Goal: Task Accomplishment & Management: Manage account settings

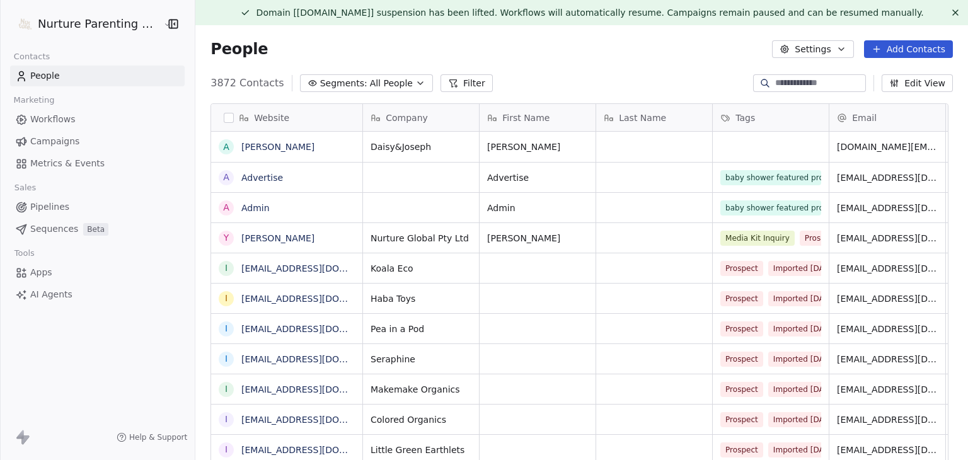
scroll to position [395, 759]
click at [63, 137] on span "Campaigns" at bounding box center [54, 141] width 49 height 13
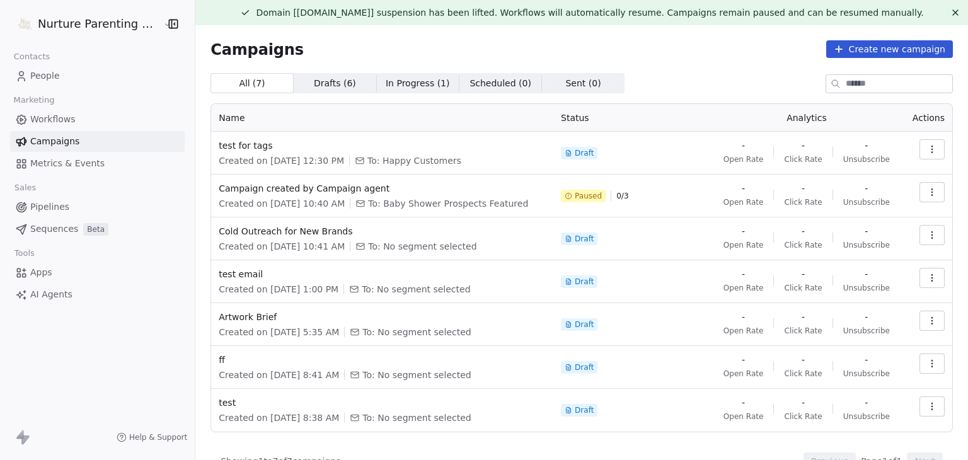
click at [920, 193] on button "button" at bounding box center [932, 192] width 25 height 20
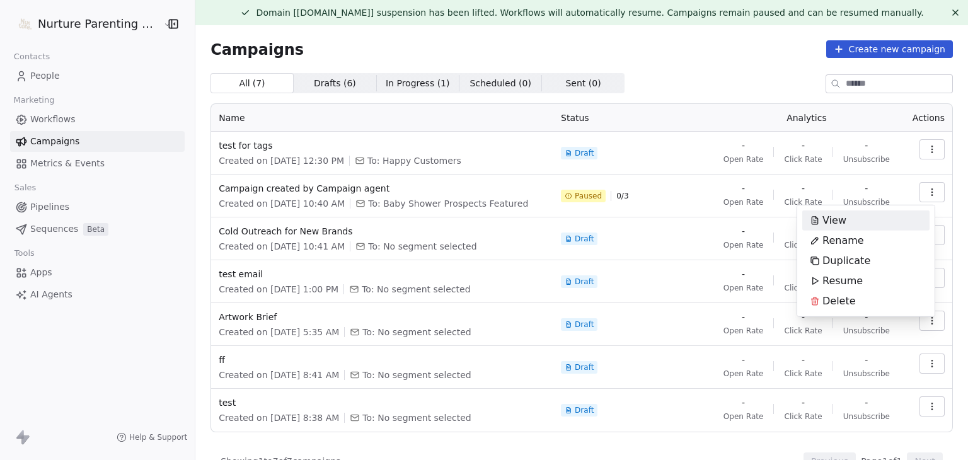
click at [619, 74] on html "Nurture Parenting Magazine Contacts People Marketing Workflows Campaigns Metric…" at bounding box center [484, 230] width 968 height 460
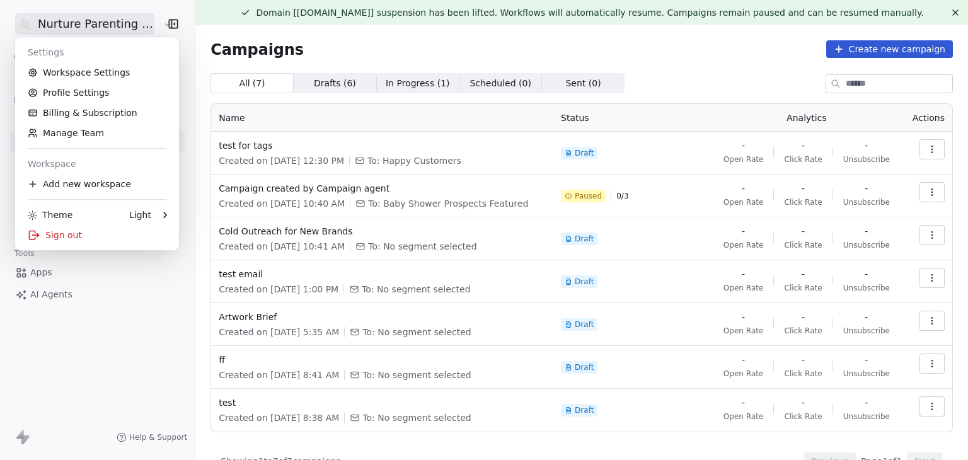
click at [101, 19] on html "Nurture Parenting Magazine Contacts People Marketing Workflows Campaigns Metric…" at bounding box center [484, 230] width 968 height 460
click at [770, 100] on html "Nurture Parenting Magazine Contacts People Marketing Workflows Campaigns Metric…" at bounding box center [484, 230] width 968 height 460
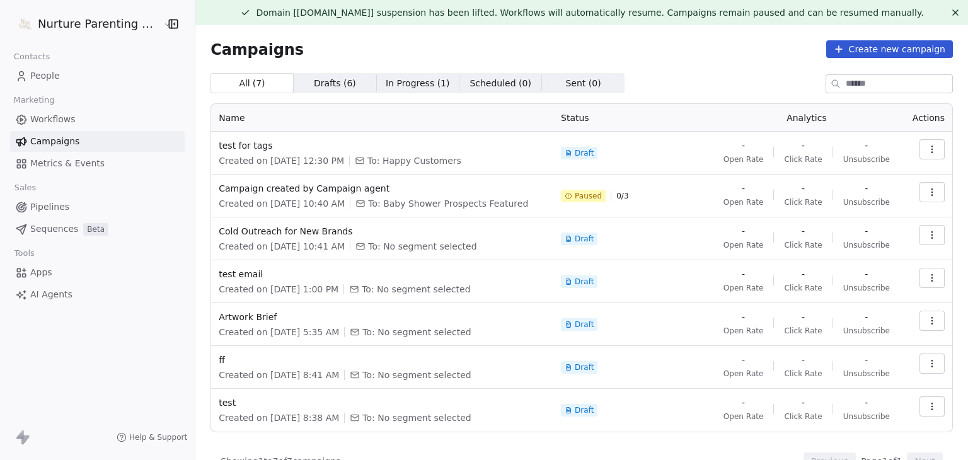
click at [626, 77] on div "All ( 7 ) All ( 7 ) Drafts ( 6 ) Drafts ( 6 ) In Progress ( 1 ) In Progress ( 1…" at bounding box center [582, 83] width 743 height 20
click at [53, 226] on span "Sequences" at bounding box center [54, 229] width 48 height 13
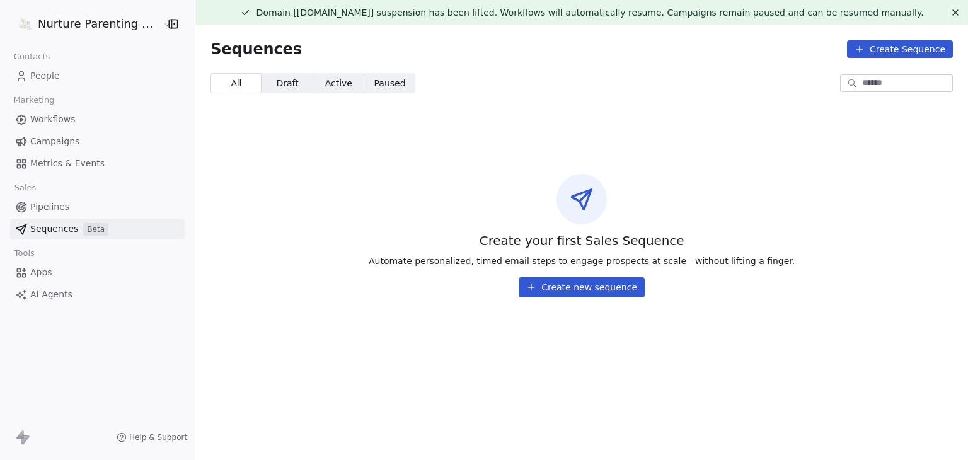
click at [433, 188] on div "Create your first Sales Sequence Automate personalized, timed email steps to en…" at bounding box center [581, 236] width 773 height 204
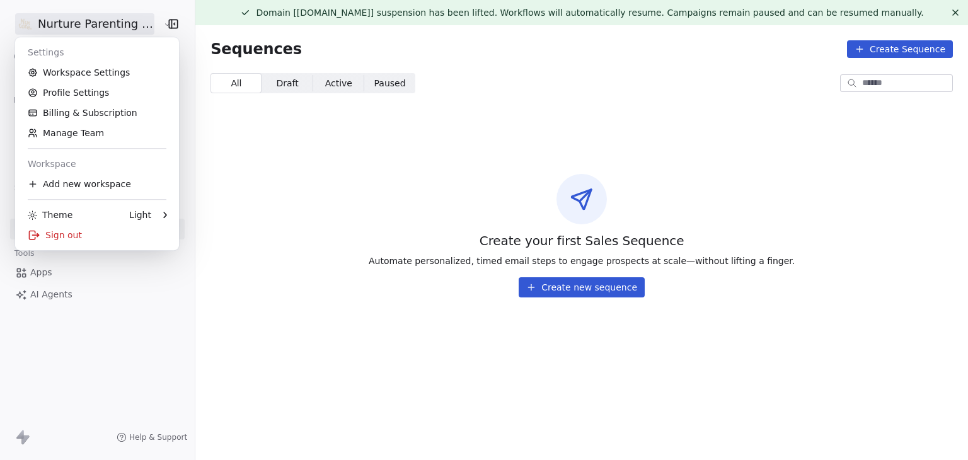
click at [52, 18] on html "Nurture Parenting Magazine Contacts People Marketing Workflows Campaigns Metric…" at bounding box center [484, 230] width 968 height 460
click at [86, 69] on link "Workspace Settings" at bounding box center [97, 72] width 154 height 20
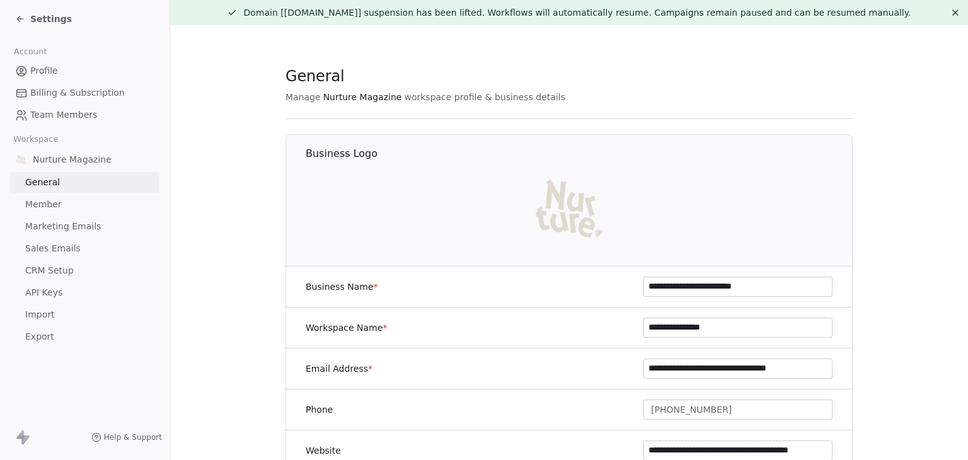
click at [78, 222] on span "Marketing Emails" at bounding box center [63, 226] width 76 height 13
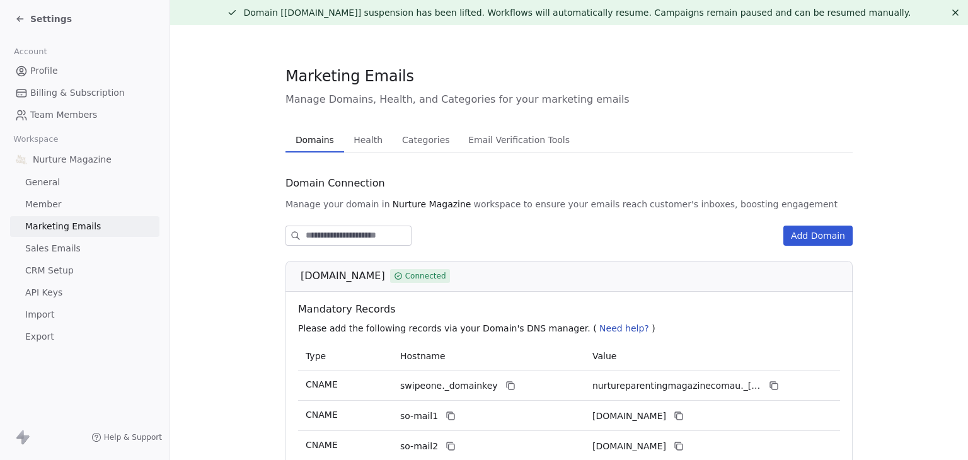
click at [53, 21] on span "Settings" at bounding box center [51, 19] width 42 height 13
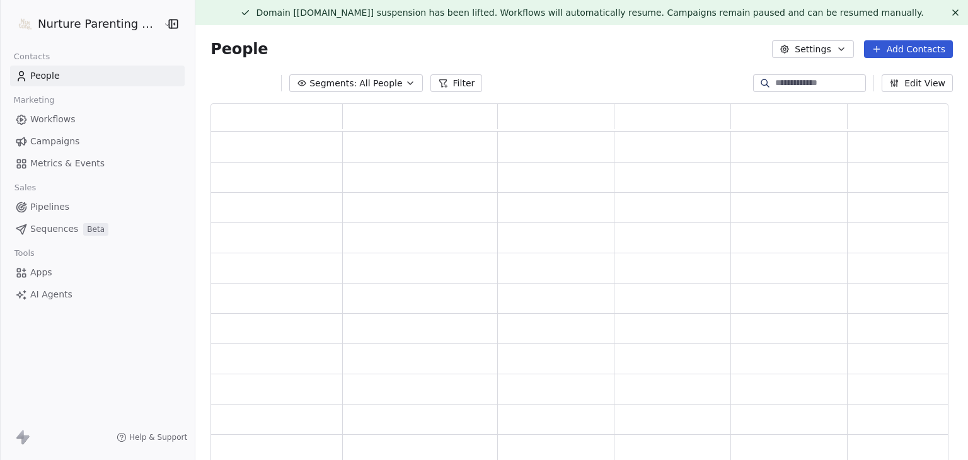
scroll to position [364, 729]
click at [67, 139] on span "Campaigns" at bounding box center [54, 141] width 49 height 13
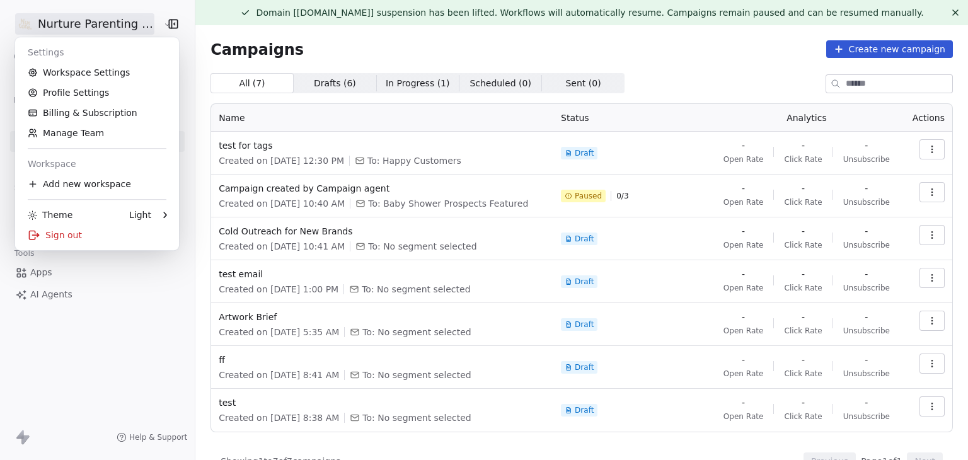
click at [86, 26] on html "Nurture Parenting Magazine Contacts People Marketing Workflows Campaigns Metric…" at bounding box center [484, 230] width 968 height 460
click at [137, 71] on link "Workspace Settings" at bounding box center [97, 72] width 154 height 20
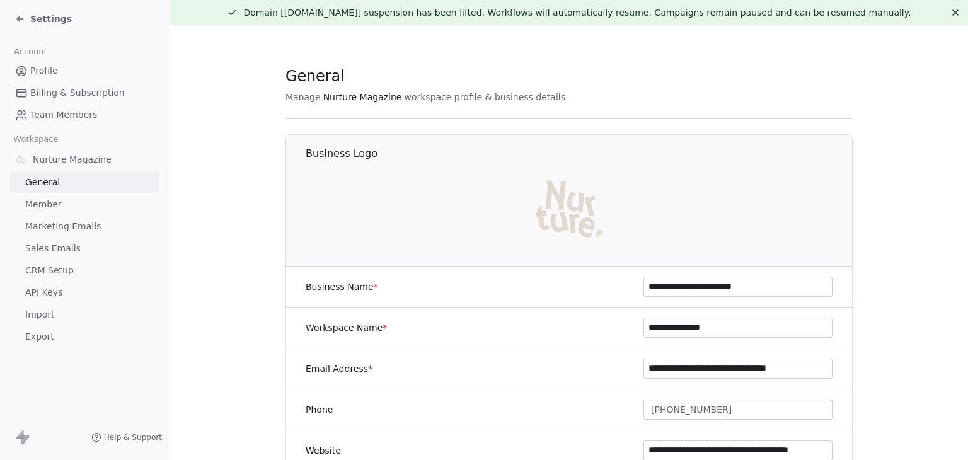
click at [53, 250] on span "Sales Emails" at bounding box center [52, 248] width 55 height 13
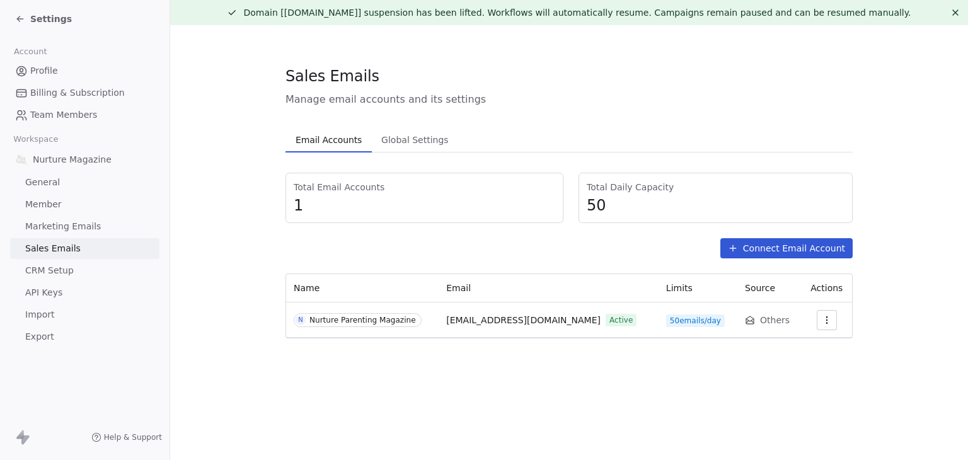
click at [57, 18] on span "Settings" at bounding box center [51, 19] width 42 height 13
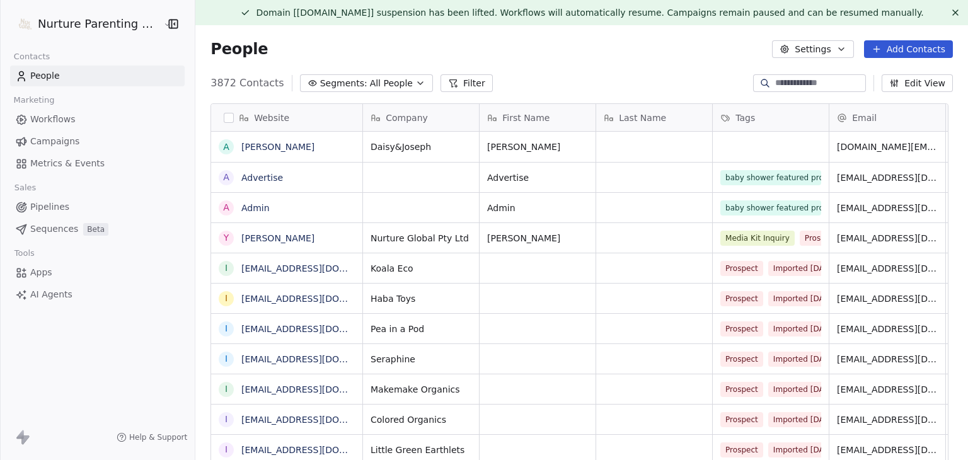
scroll to position [395, 759]
click at [86, 20] on html "Nurture Parenting Magazine Contacts People Marketing Workflows Campaigns Metric…" at bounding box center [484, 230] width 968 height 460
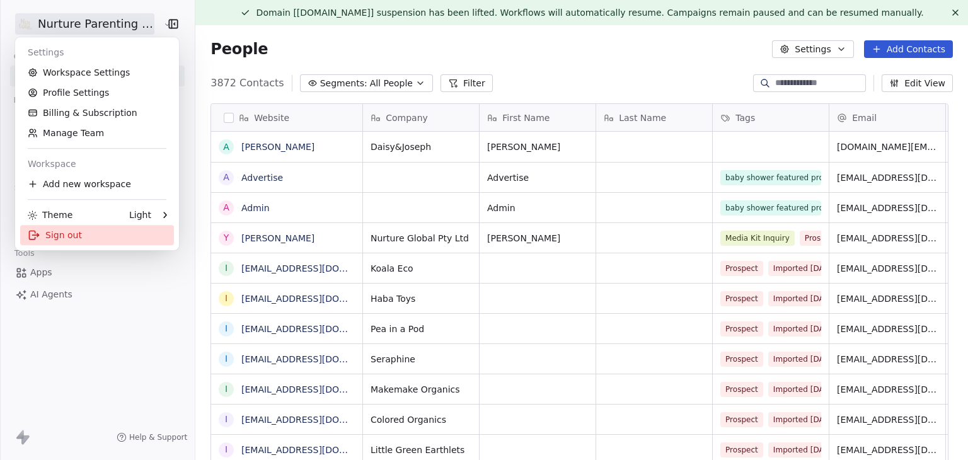
click at [98, 238] on div "Sign out" at bounding box center [97, 235] width 154 height 20
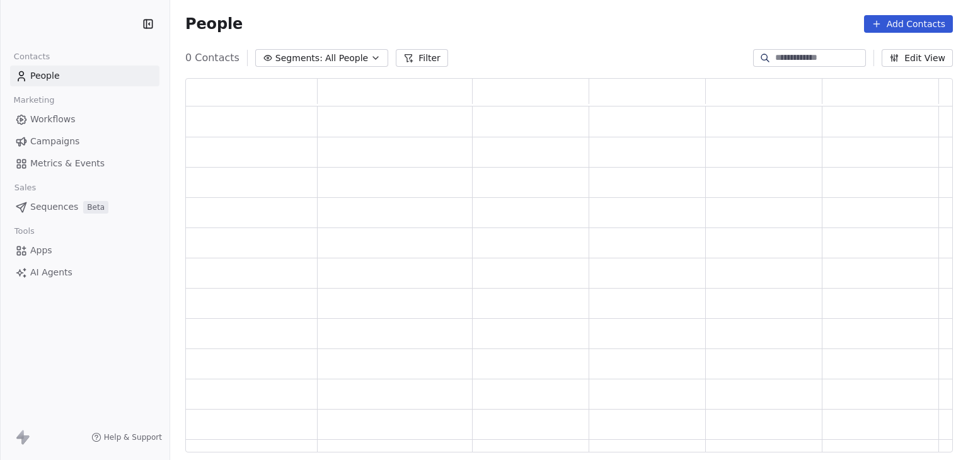
scroll to position [364, 758]
